Goal: Task Accomplishment & Management: Manage account settings

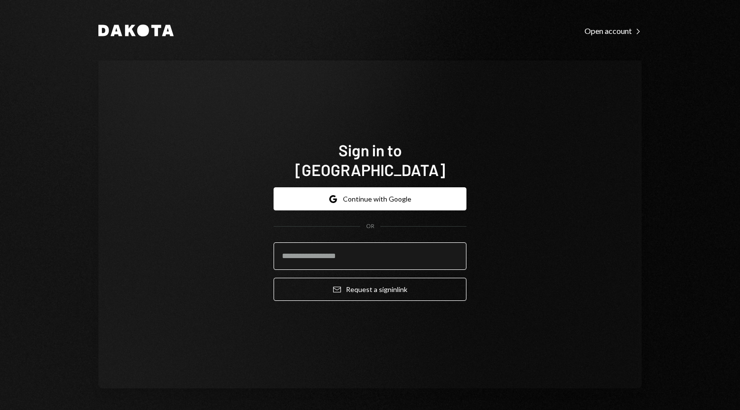
click at [338, 246] on input "email" at bounding box center [369, 256] width 193 height 28
type input "**********"
click at [273, 278] on button "Email Request a sign in link" at bounding box center [369, 289] width 193 height 23
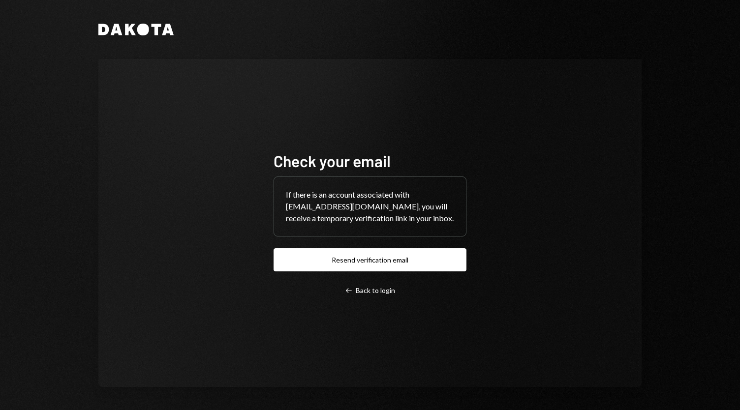
click at [338, 246] on div "Check your email If there is an account associated with [EMAIL_ADDRESS][DOMAIN_…" at bounding box center [369, 223] width 193 height 144
